Goal: Task Accomplishment & Management: Manage account settings

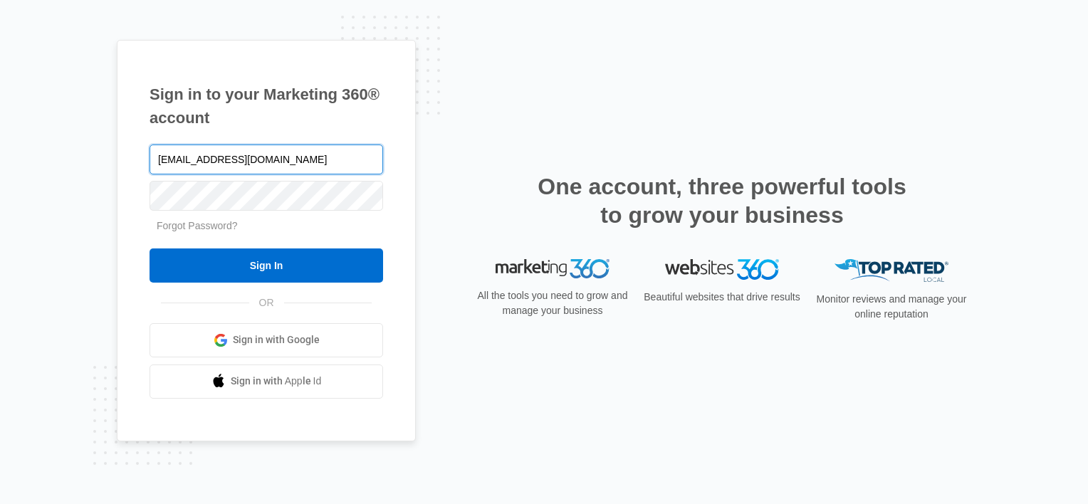
type input "[EMAIL_ADDRESS][DOMAIN_NAME]"
click at [150, 248] on input "Sign In" at bounding box center [267, 265] width 234 height 34
